Goal: Information Seeking & Learning: Learn about a topic

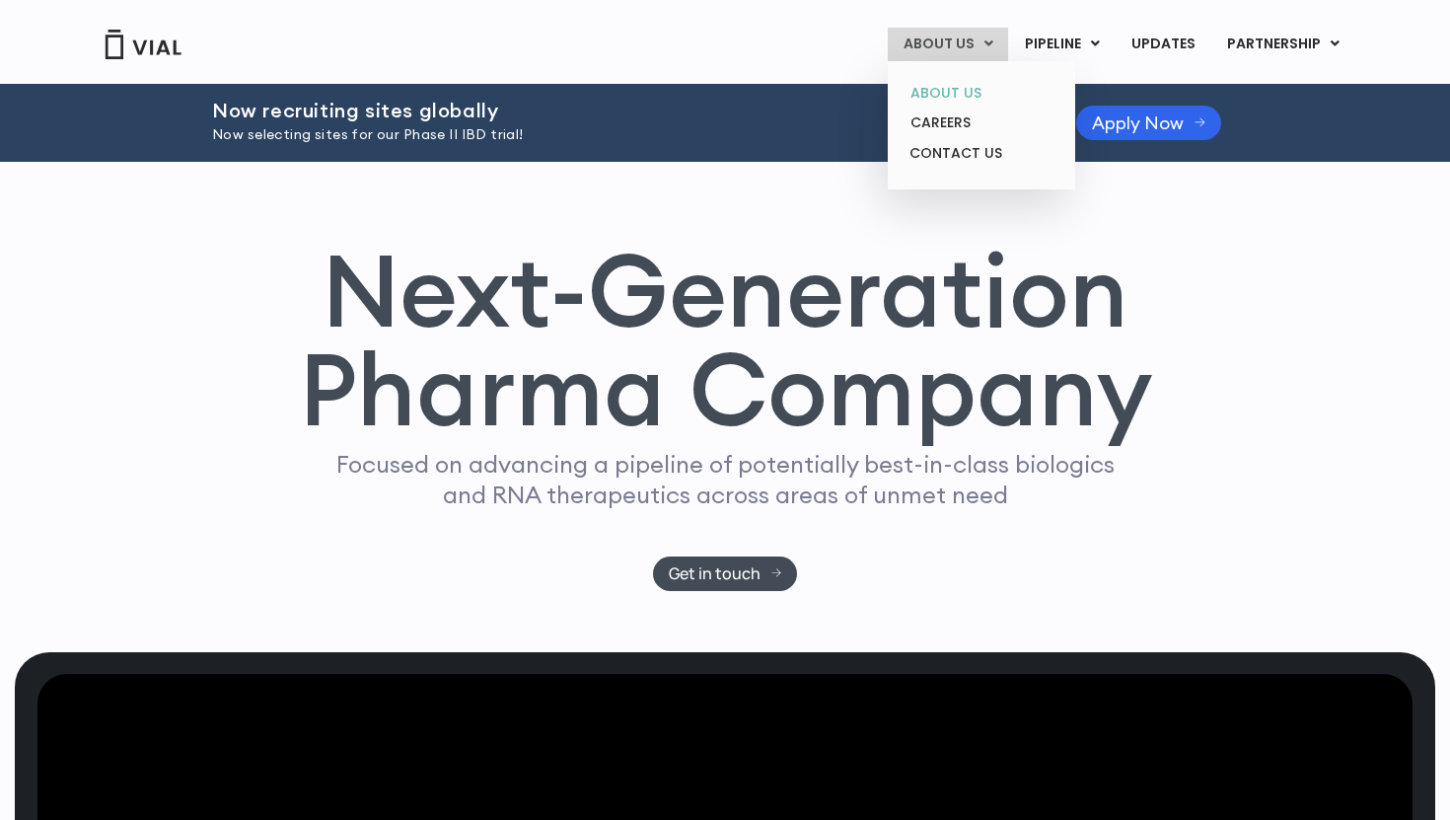
click at [963, 92] on link "ABOUT US" at bounding box center [981, 93] width 173 height 31
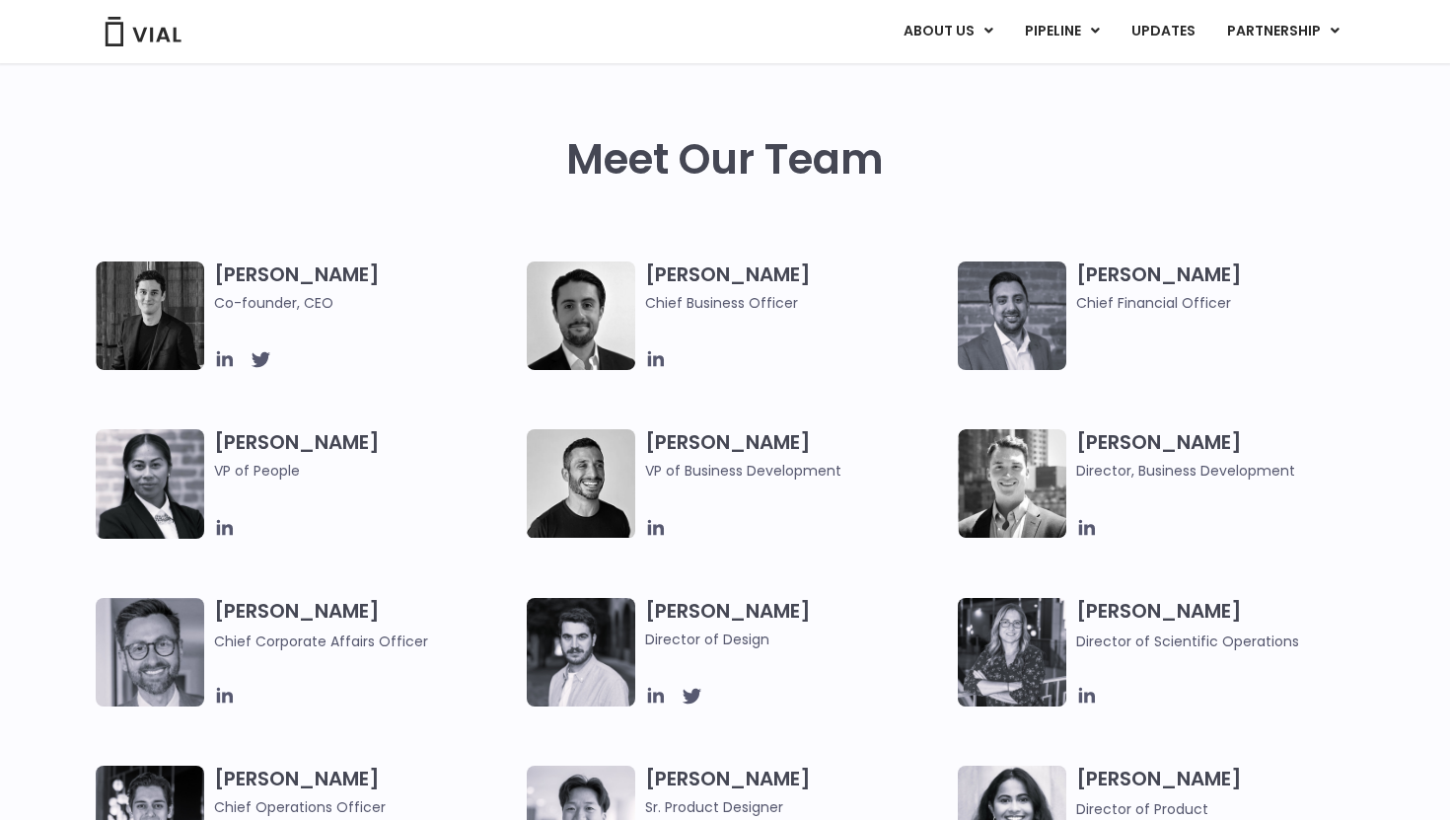
scroll to position [890, 0]
click at [227, 352] on icon at bounding box center [225, 358] width 22 height 22
click at [660, 364] on icon at bounding box center [656, 358] width 16 height 16
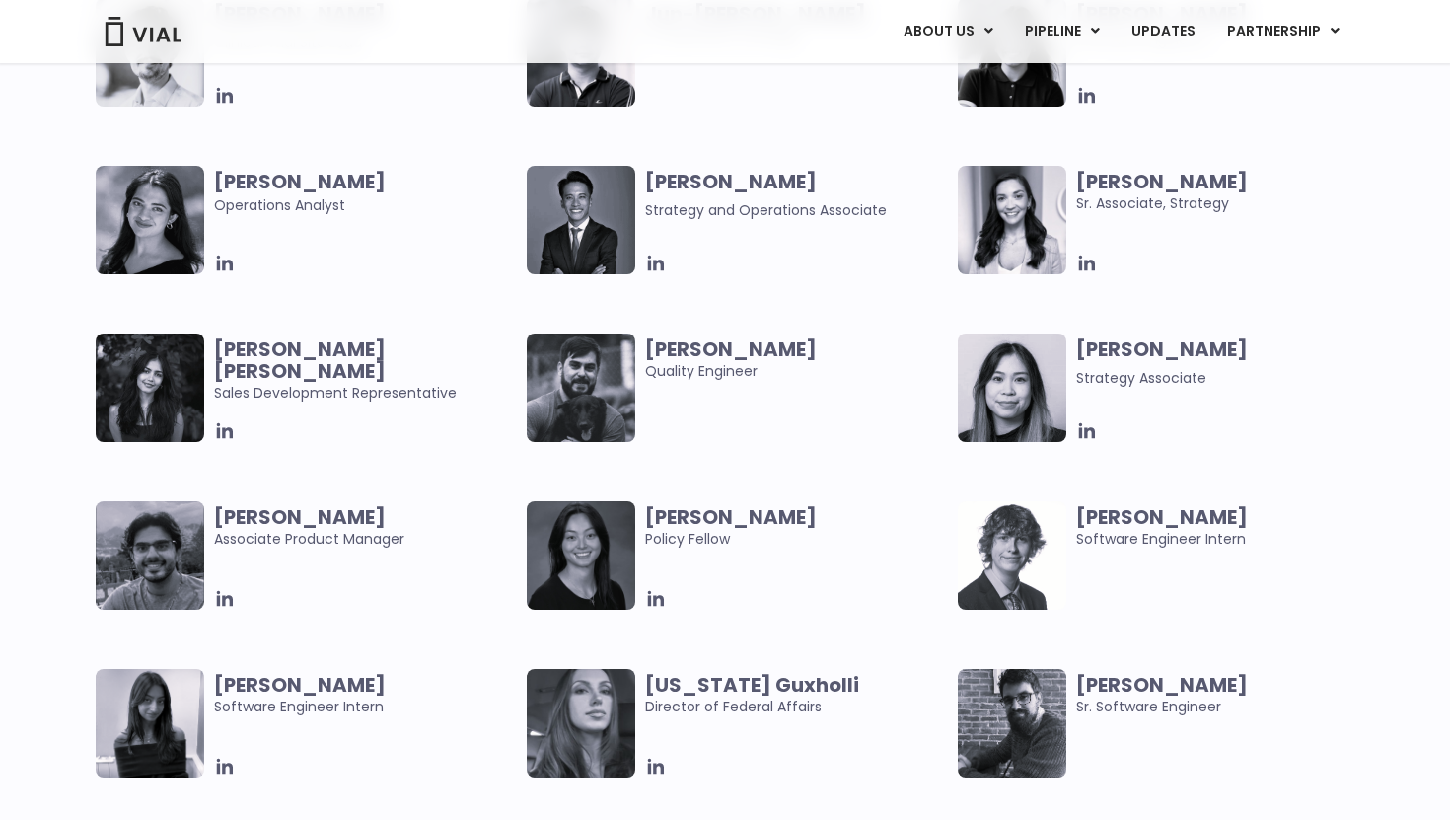
scroll to position [3837, 0]
click at [661, 259] on icon at bounding box center [656, 263] width 16 height 16
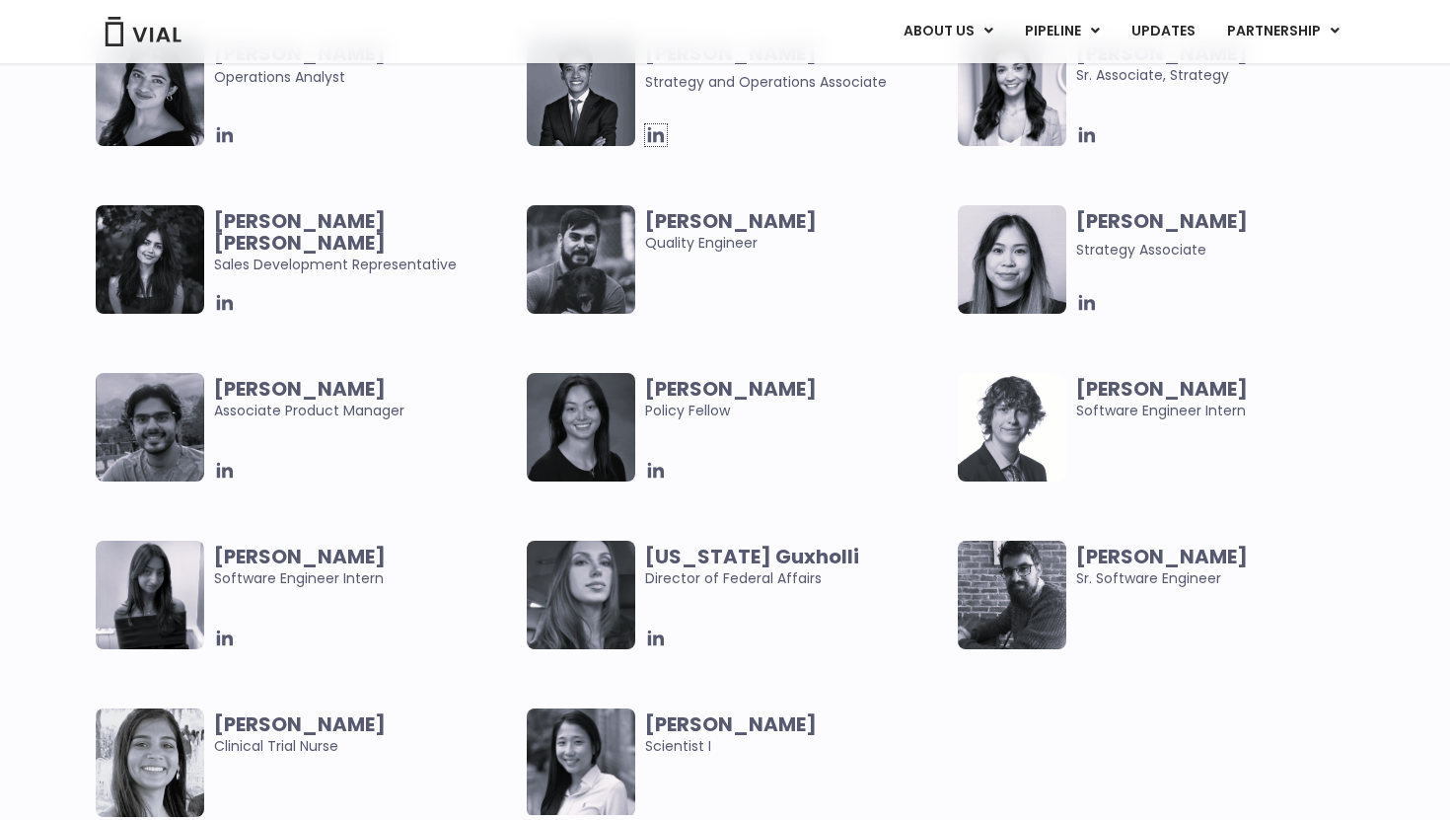
scroll to position [3963, 0]
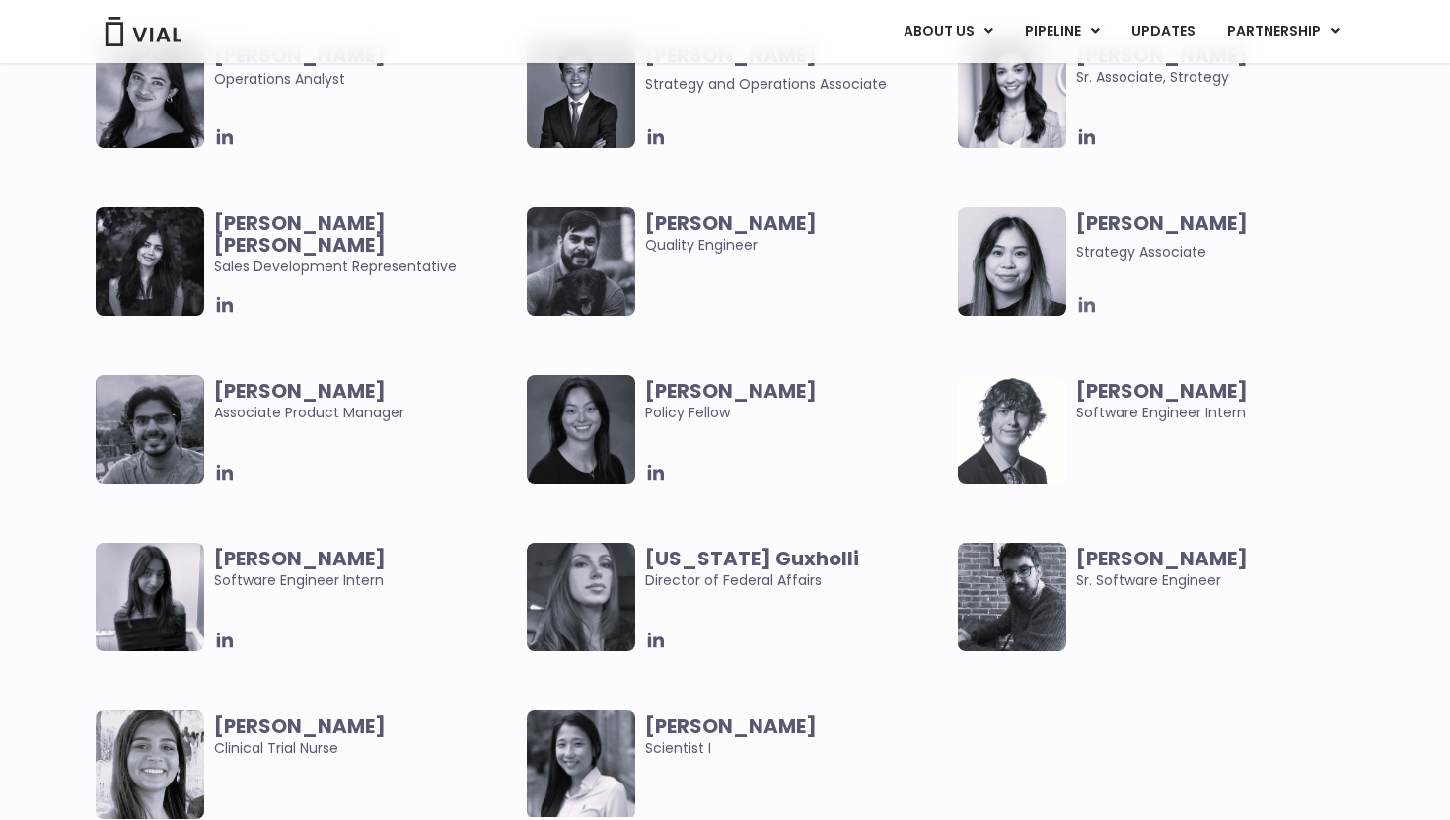
click at [1090, 310] on icon at bounding box center [1087, 305] width 22 height 22
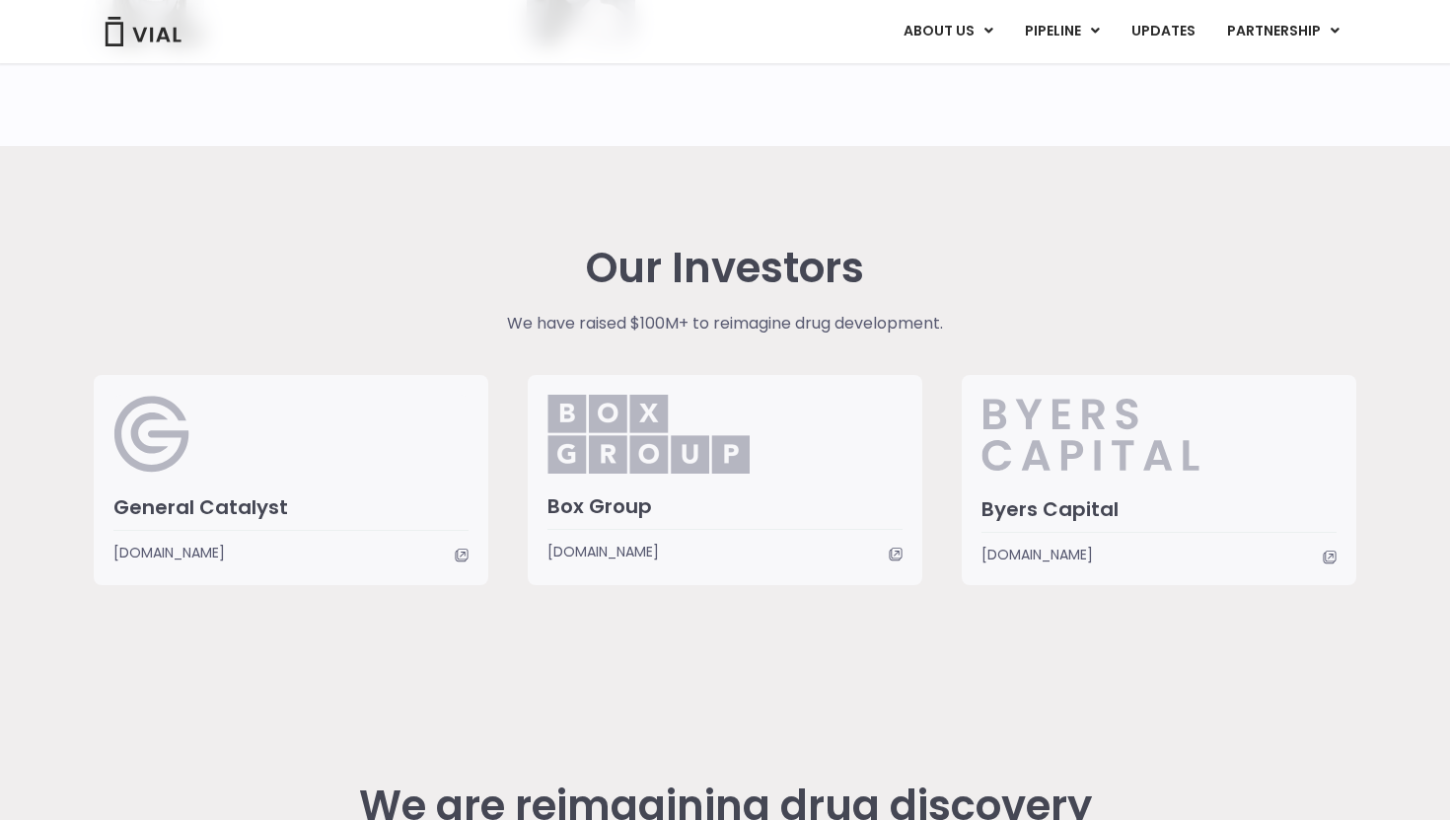
scroll to position [5130, 0]
